Goal: Transaction & Acquisition: Register for event/course

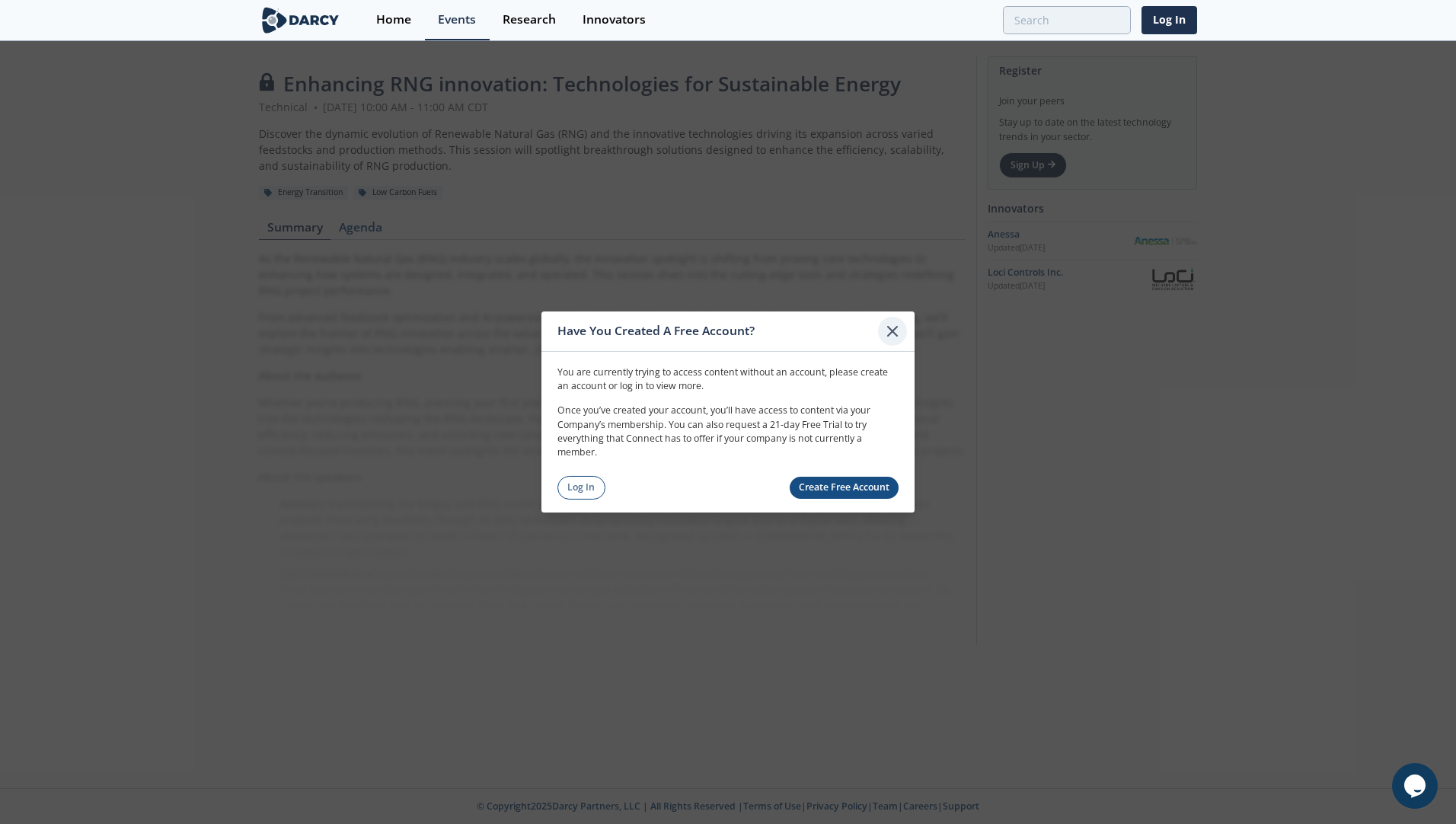
click at [895, 332] on icon at bounding box center [892, 331] width 18 height 18
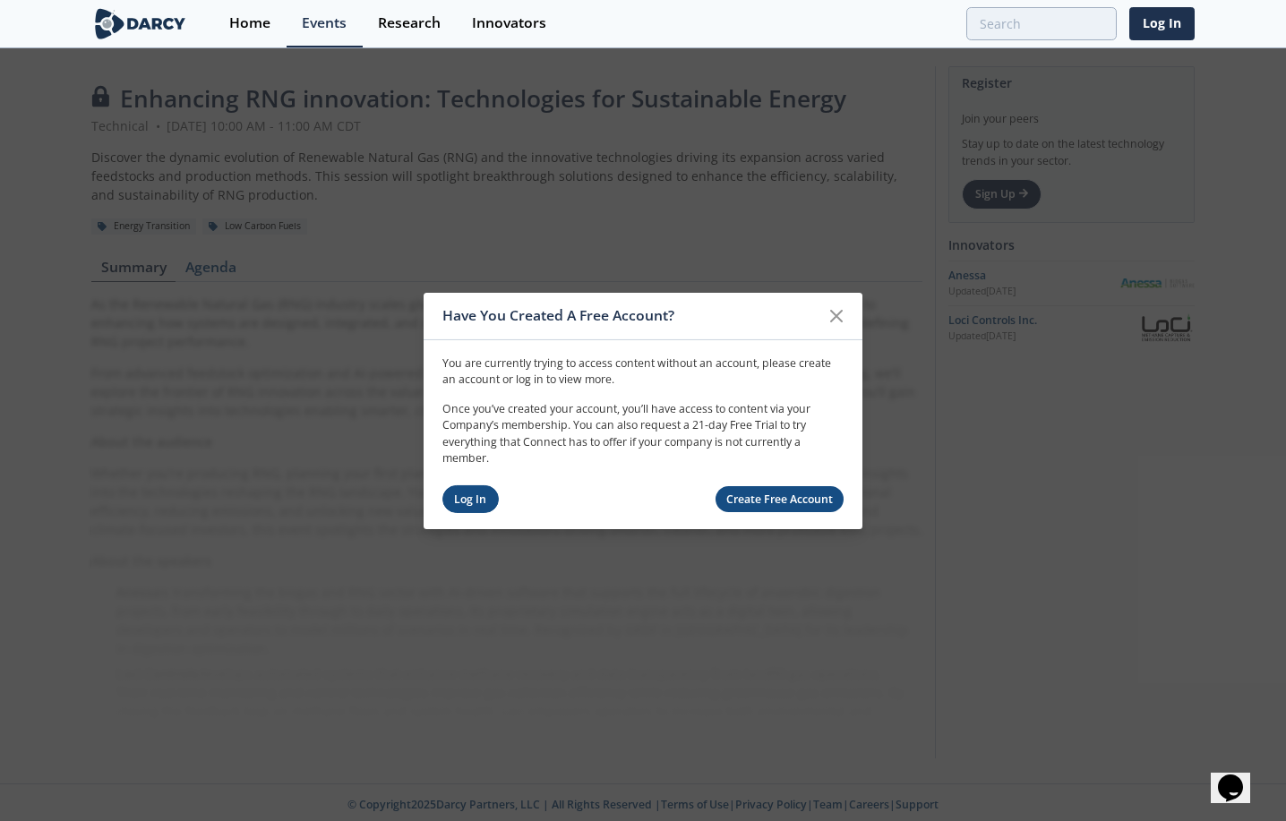
click at [465, 500] on link "Log In" at bounding box center [470, 499] width 56 height 28
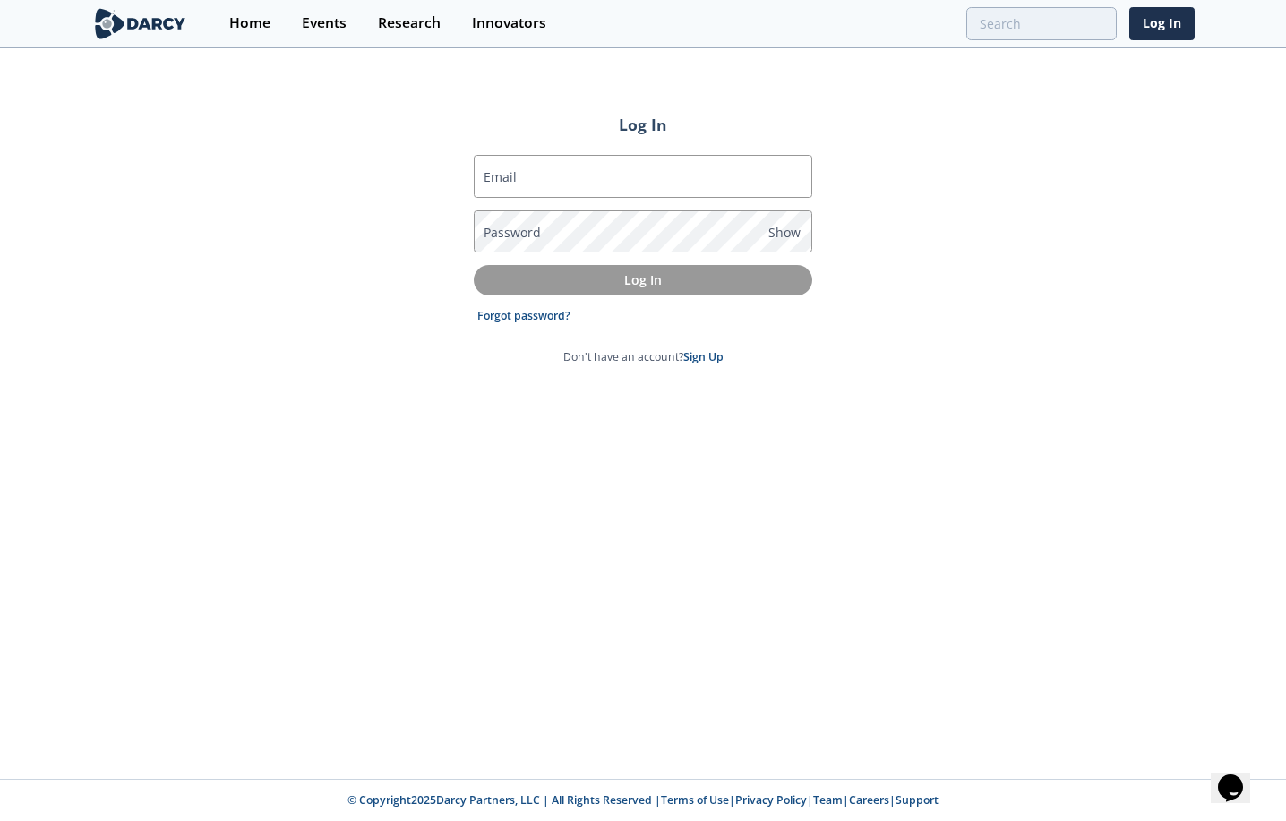
type input "[PERSON_NAME][EMAIL_ADDRESS][PERSON_NAME][PERSON_NAME][DOMAIN_NAME]"
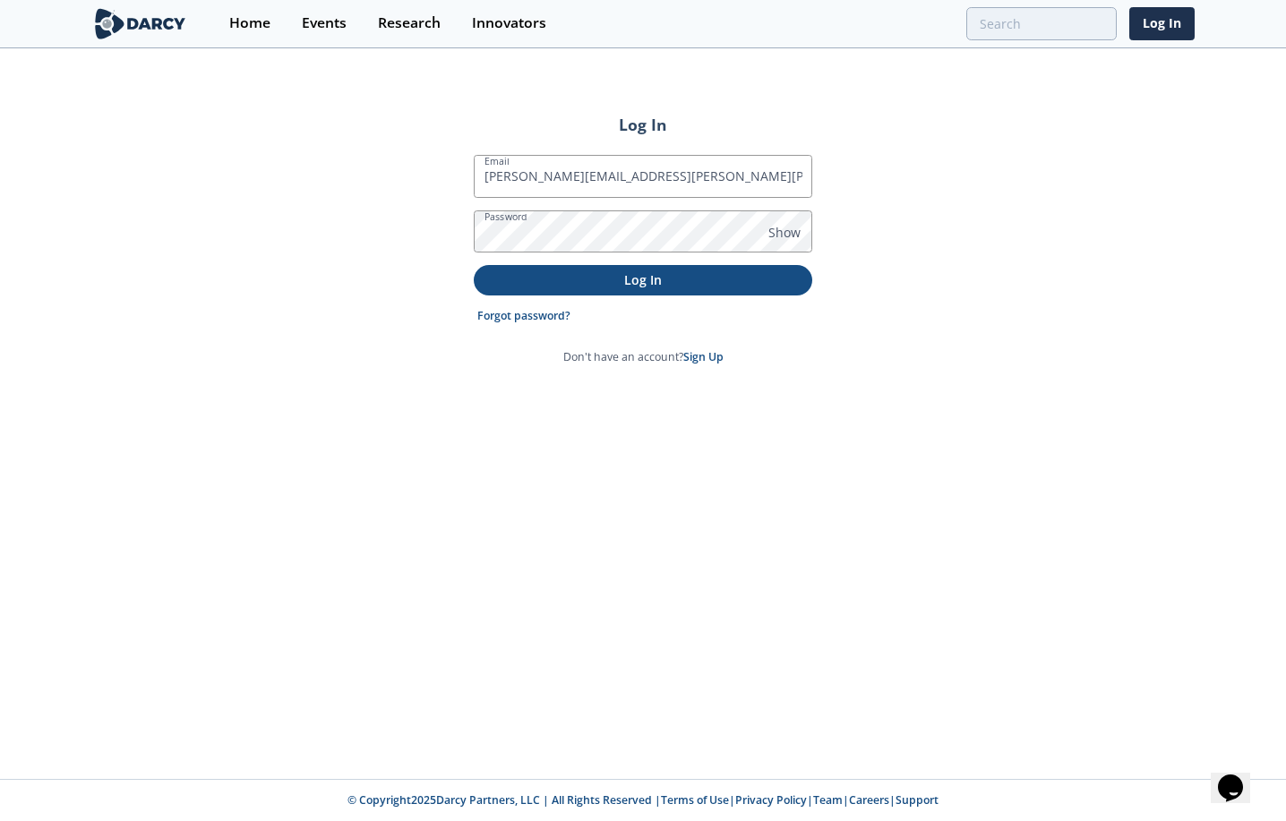
click at [552, 292] on button "Log In" at bounding box center [643, 280] width 339 height 30
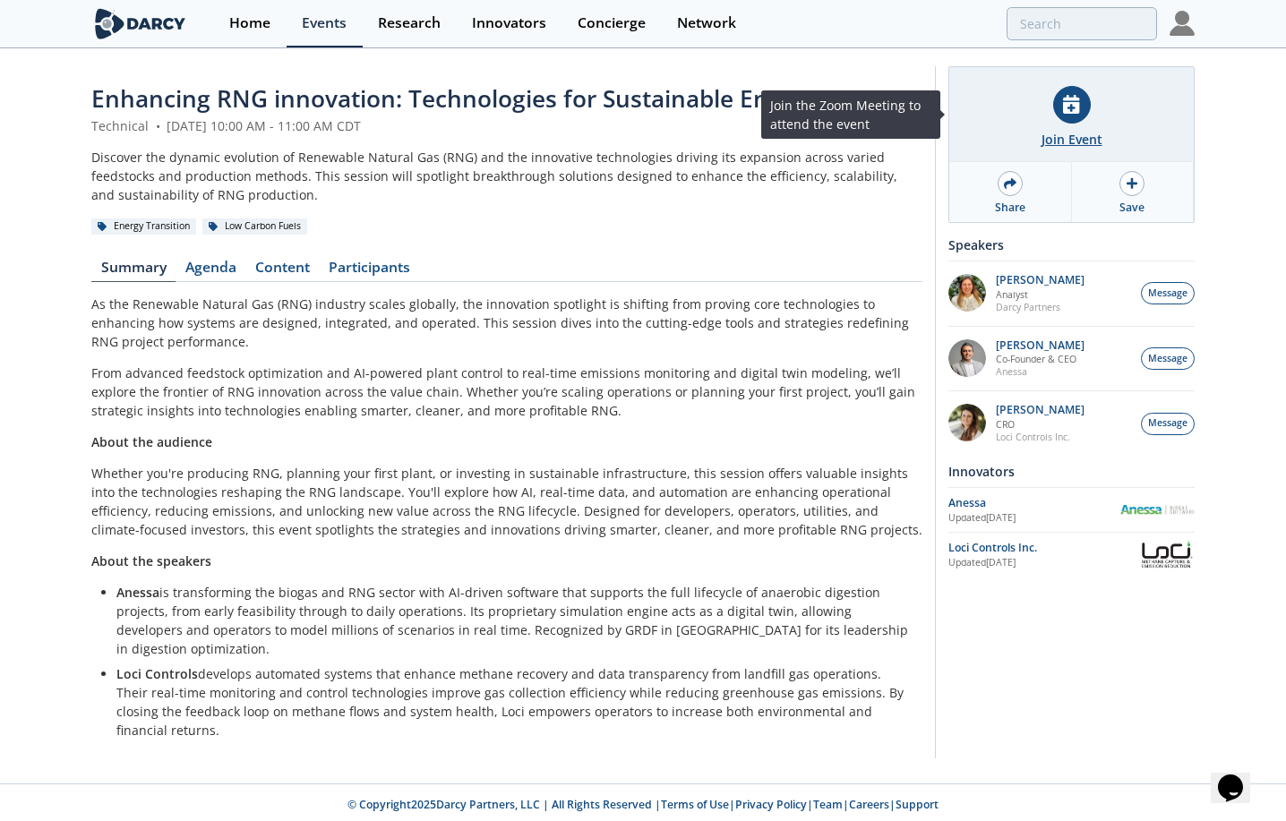
click at [1057, 134] on div "Join Event" at bounding box center [1072, 139] width 61 height 19
